Goal: Task Accomplishment & Management: Manage account settings

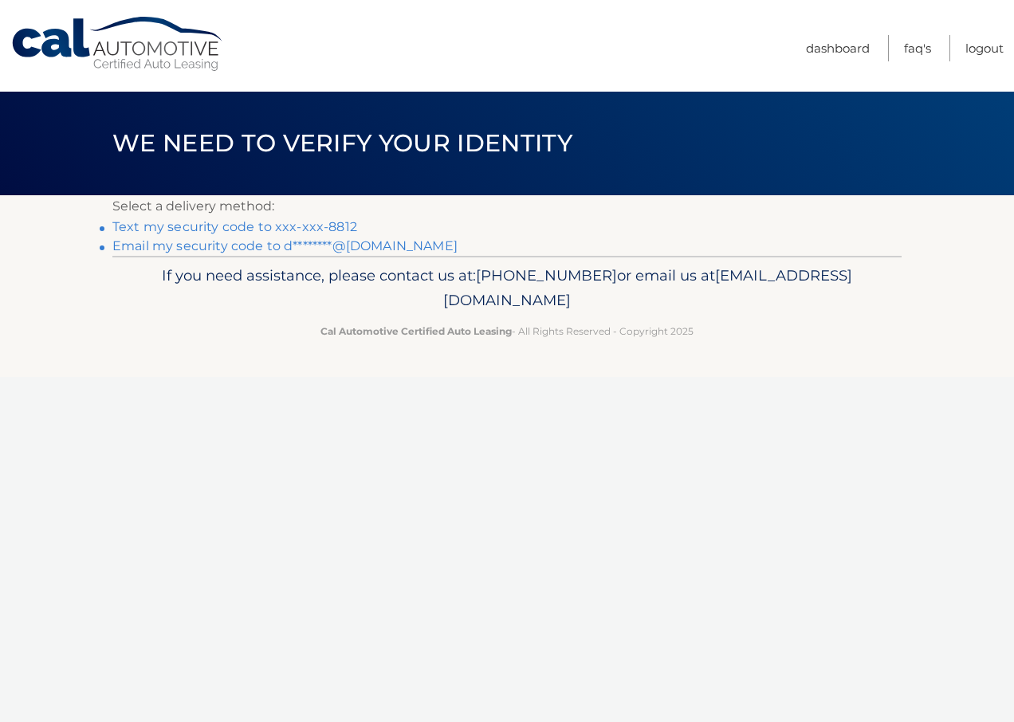
click at [232, 228] on link "Text my security code to xxx-xxx-8812" at bounding box center [234, 226] width 245 height 15
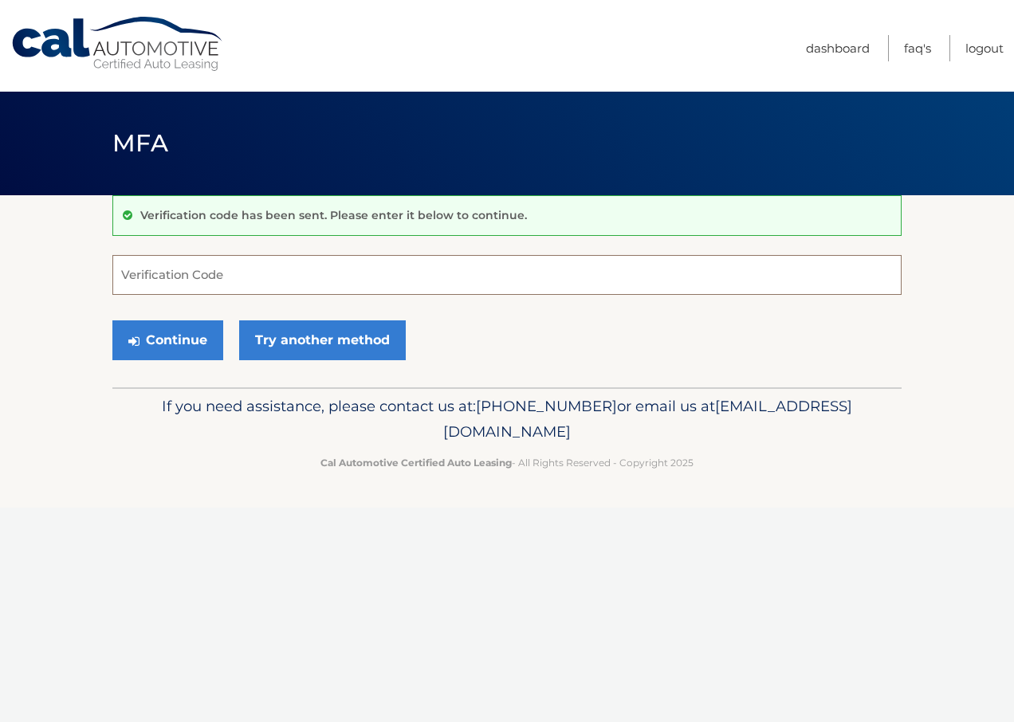
click at [151, 276] on input "Verification Code" at bounding box center [506, 275] width 789 height 40
type input "258705"
click at [173, 334] on button "Continue" at bounding box center [167, 340] width 111 height 40
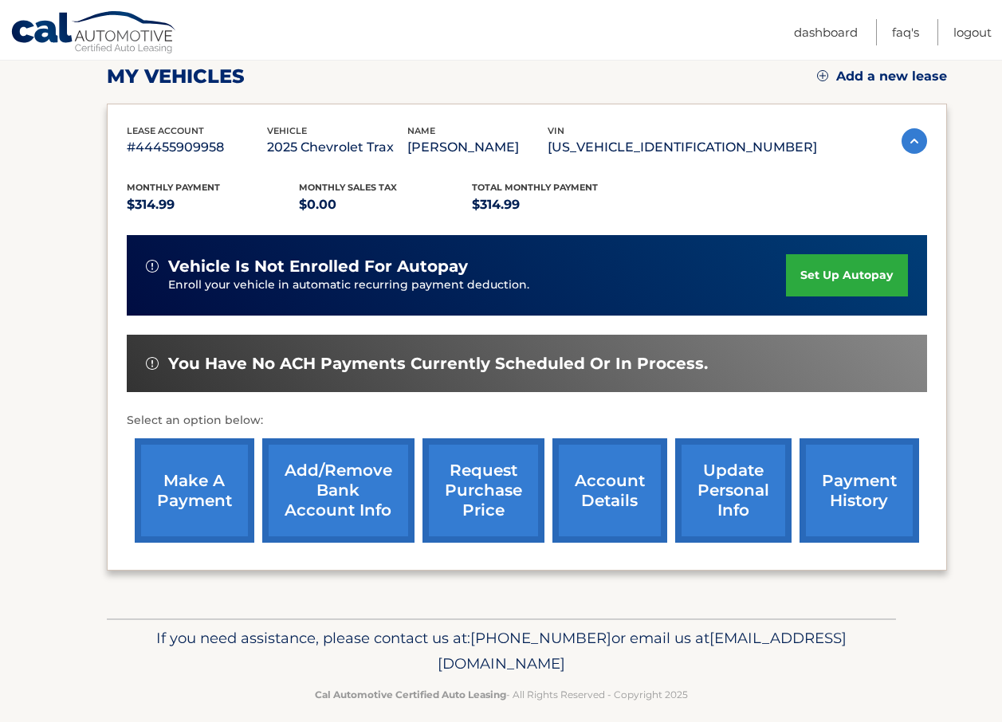
scroll to position [239, 0]
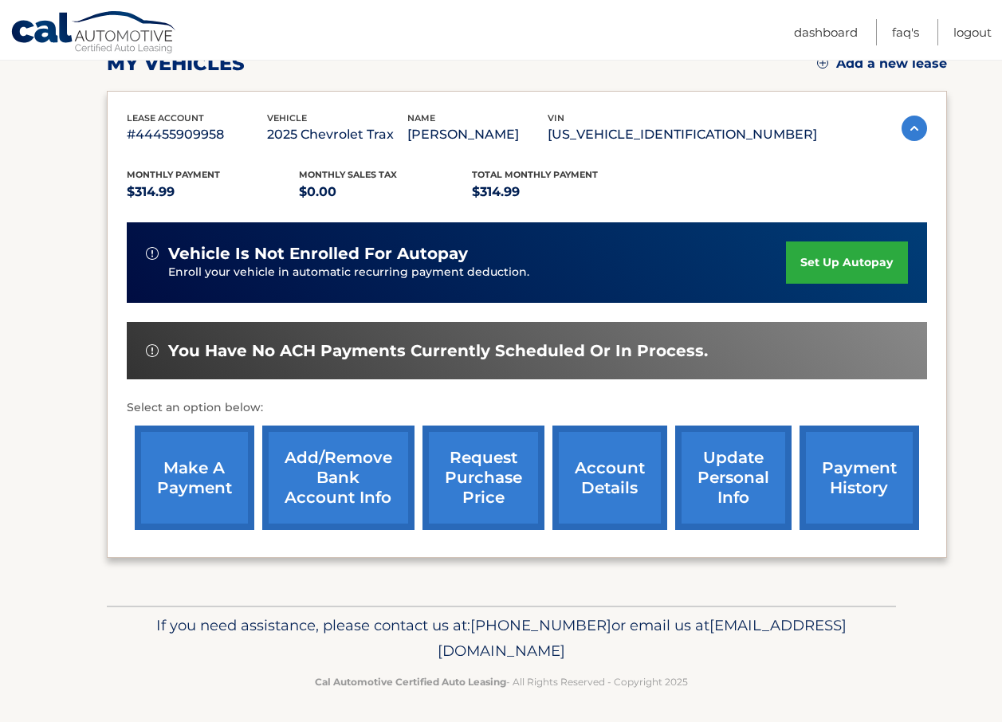
click at [209, 489] on link "make a payment" at bounding box center [195, 477] width 120 height 104
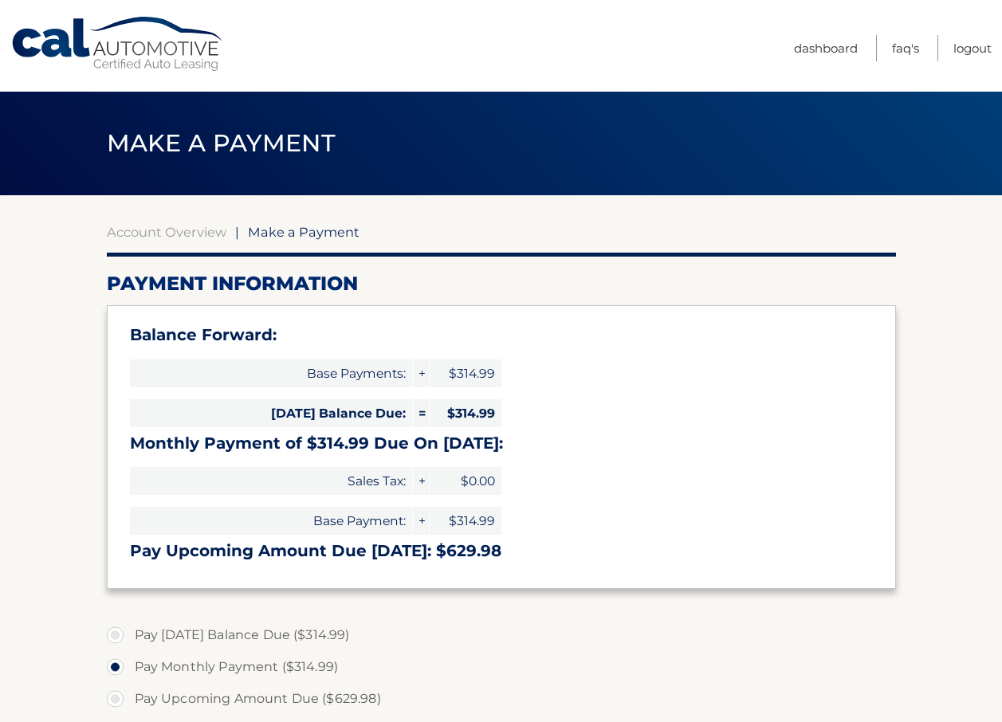
select select "MTViOGY4YmItZGJkNS00MzMxLThlZDEtOGFhNDQ5ZjVmNDRi"
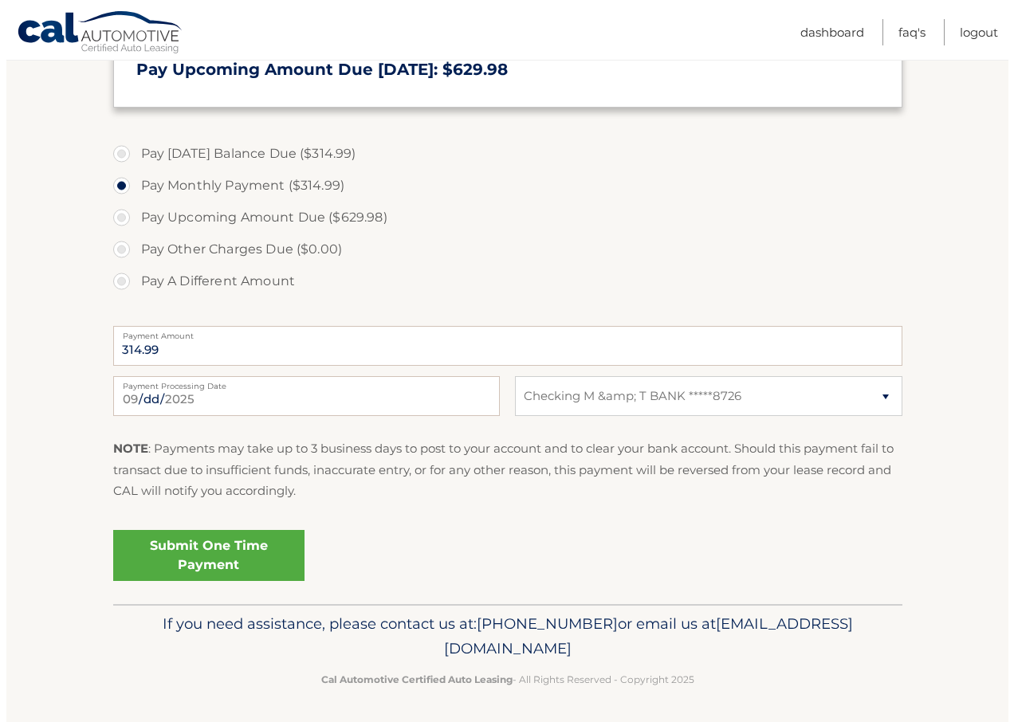
scroll to position [484, 0]
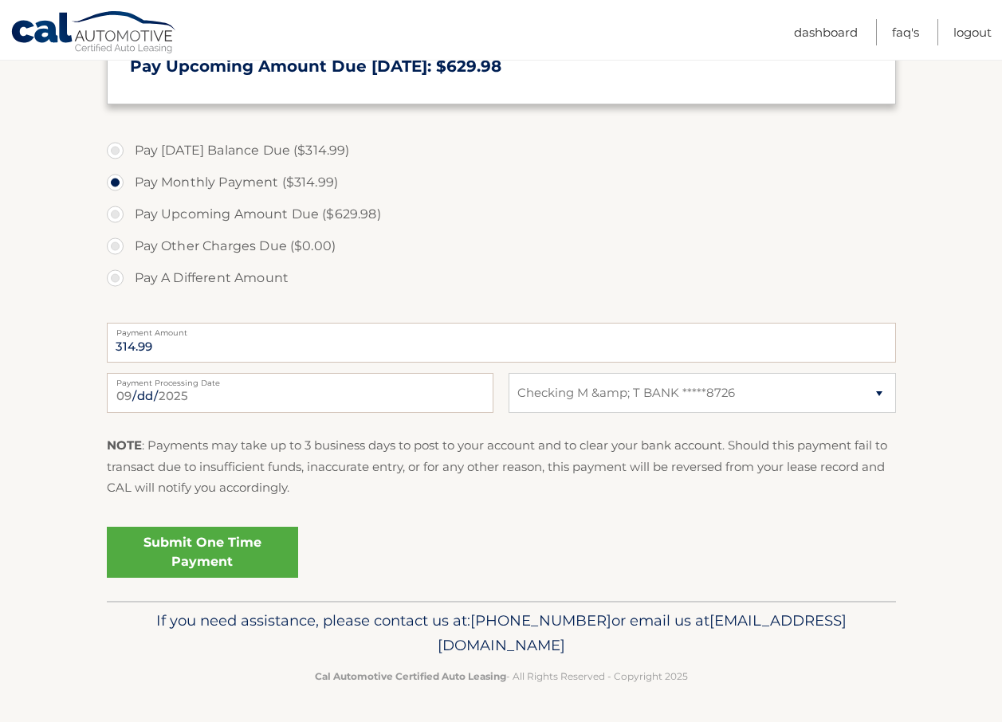
click at [193, 541] on link "Submit One Time Payment" at bounding box center [202, 552] width 191 height 51
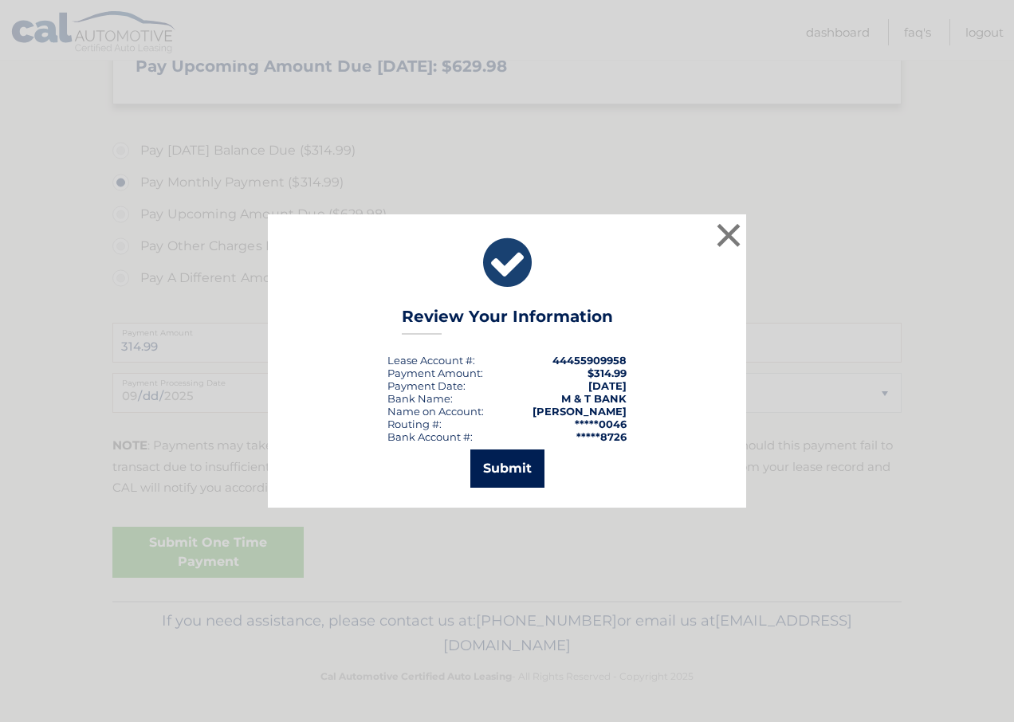
click at [489, 469] on button "Submit" at bounding box center [507, 468] width 74 height 38
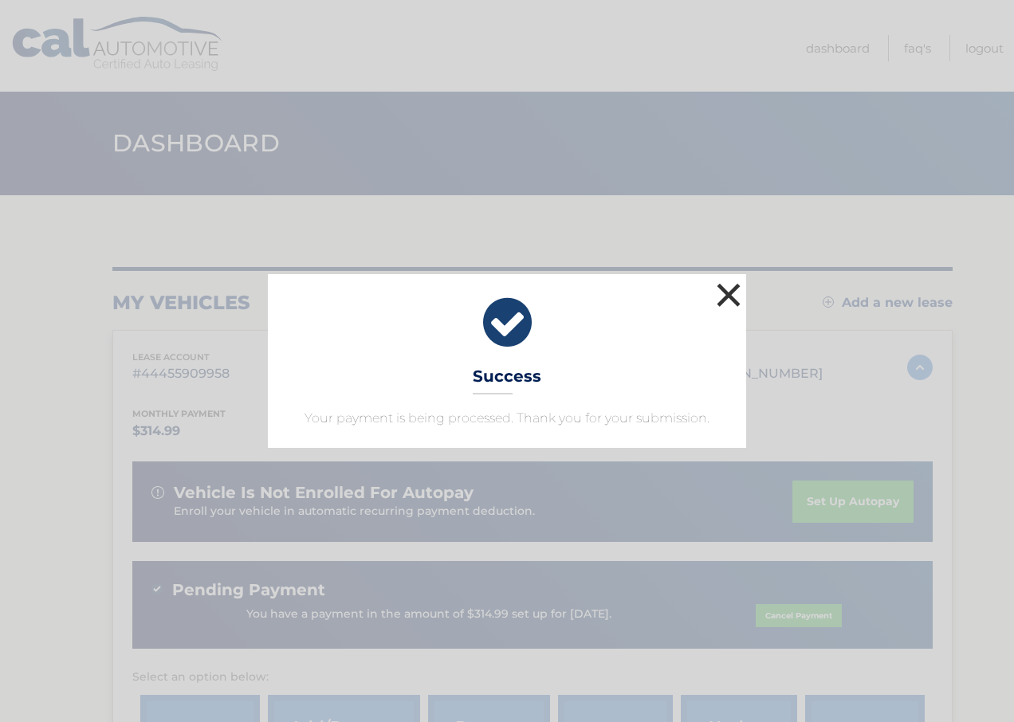
click at [727, 287] on button "×" at bounding box center [728, 295] width 32 height 32
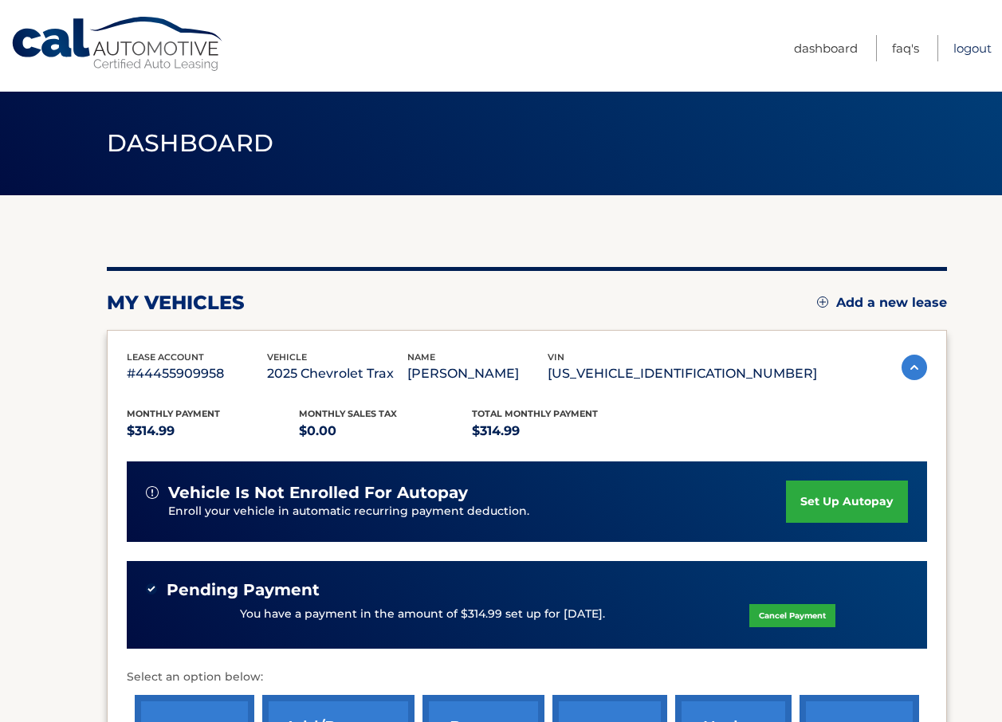
click at [969, 45] on link "Logout" at bounding box center [972, 48] width 38 height 26
